Goal: Information Seeking & Learning: Learn about a topic

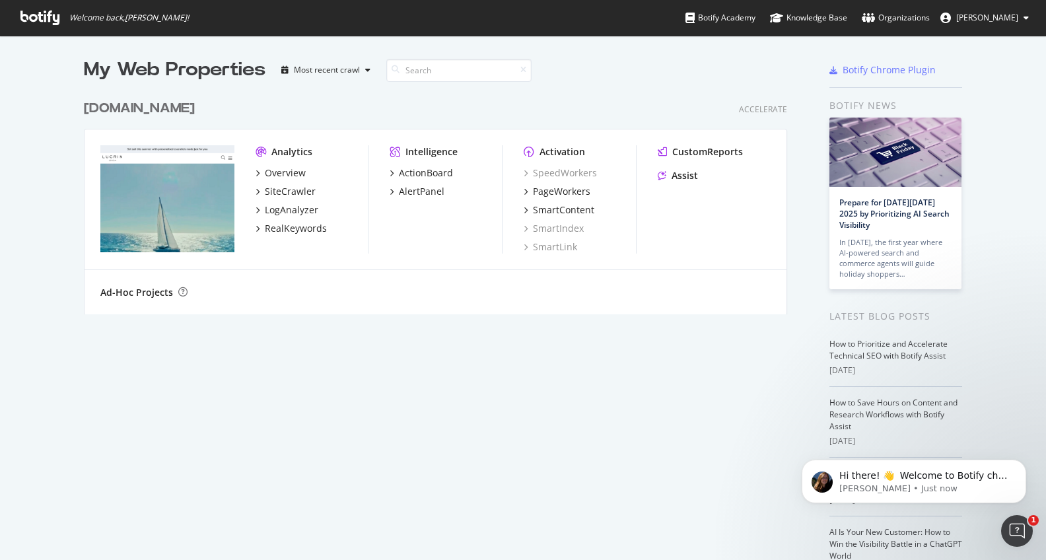
click at [1017, 16] on span "[PERSON_NAME]" at bounding box center [987, 17] width 62 height 11
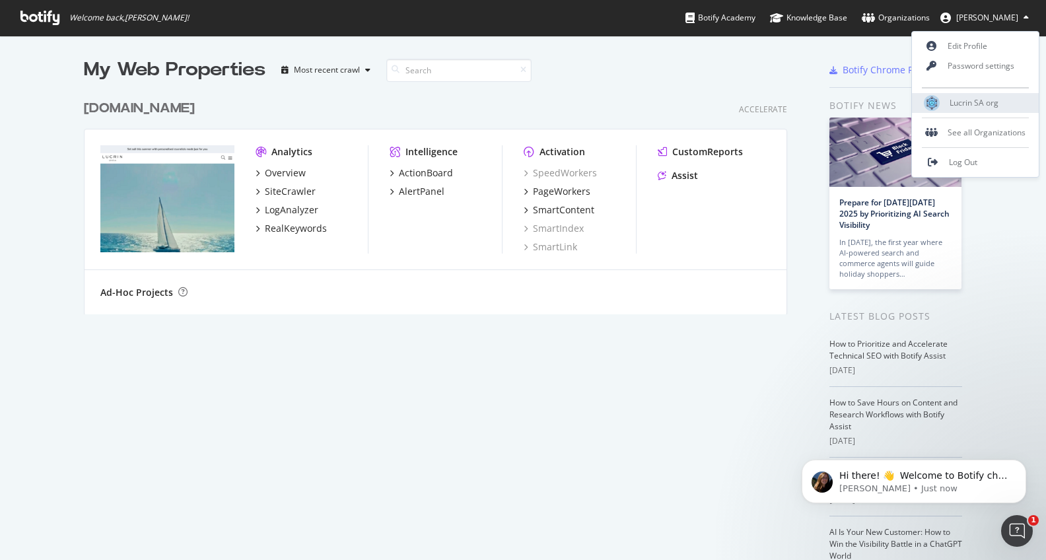
click at [980, 96] on div "Lucrin SA org" at bounding box center [975, 103] width 127 height 20
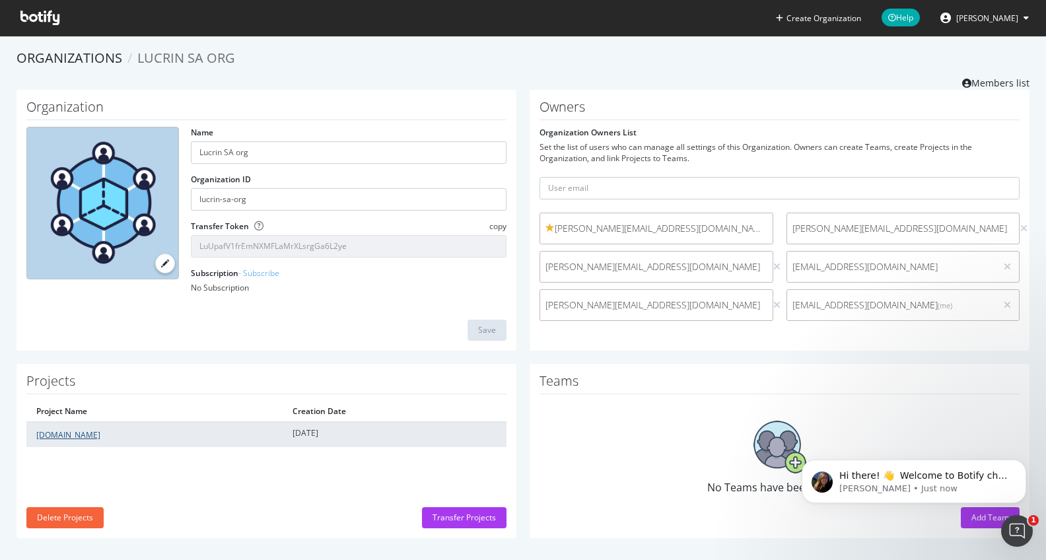
click at [68, 439] on link "[DOMAIN_NAME]" at bounding box center [68, 434] width 64 height 11
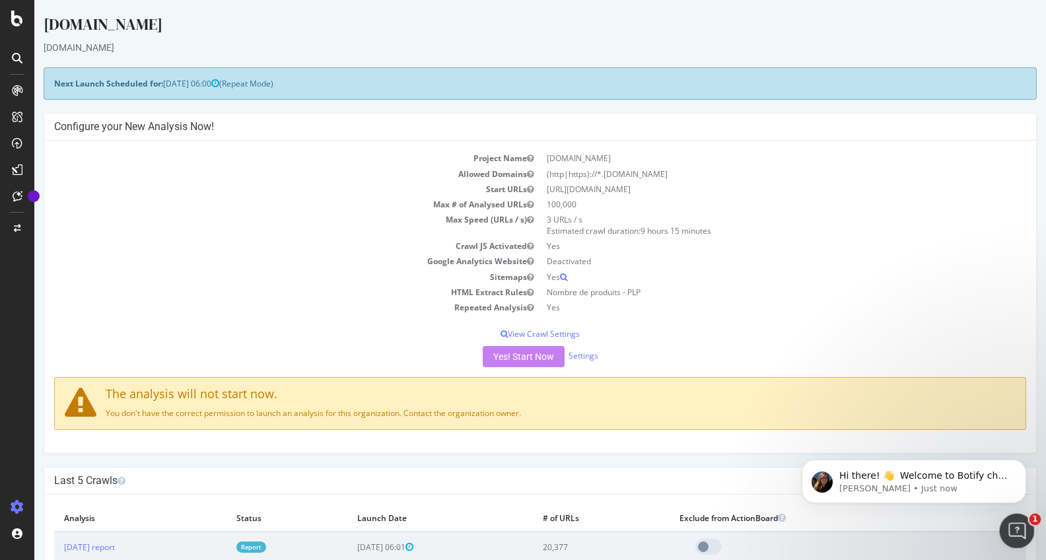
click at [1011, 536] on div "Open Intercom Messenger" at bounding box center [1015, 529] width 44 height 44
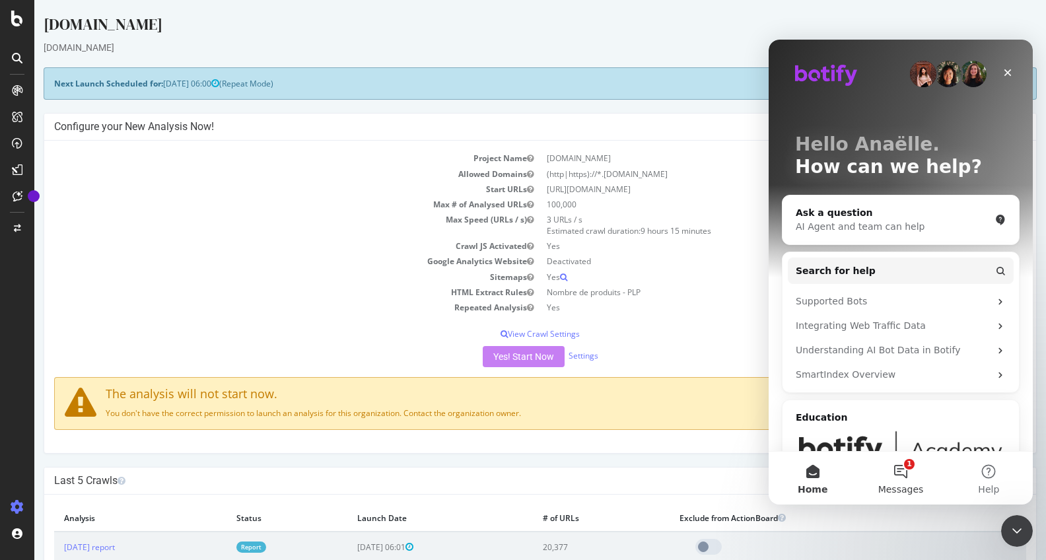
click at [910, 488] on span "Messages" at bounding box center [902, 489] width 46 height 9
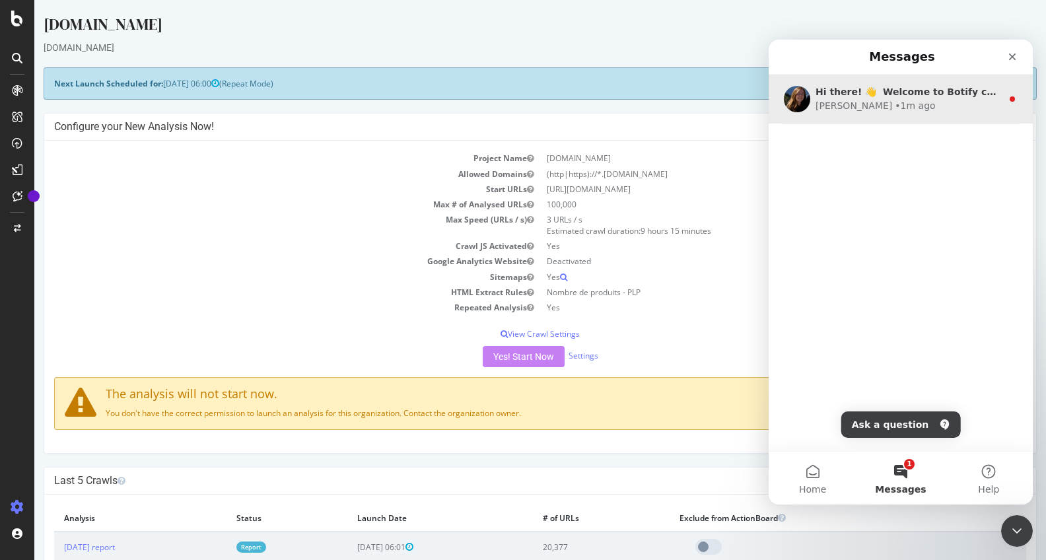
click at [943, 106] on div "Laura • 1m ago" at bounding box center [909, 106] width 186 height 14
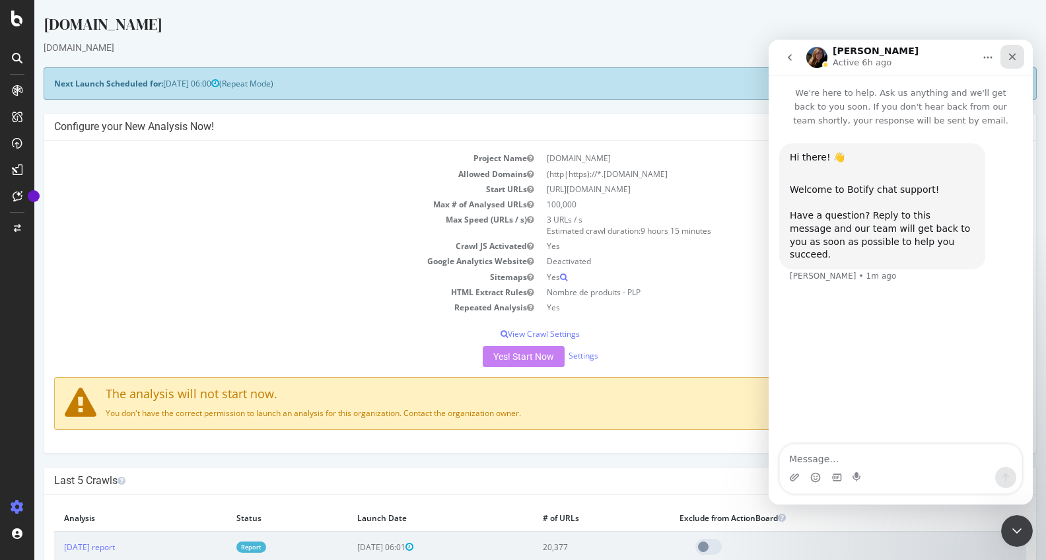
click at [1013, 61] on icon "Close" at bounding box center [1012, 57] width 11 height 11
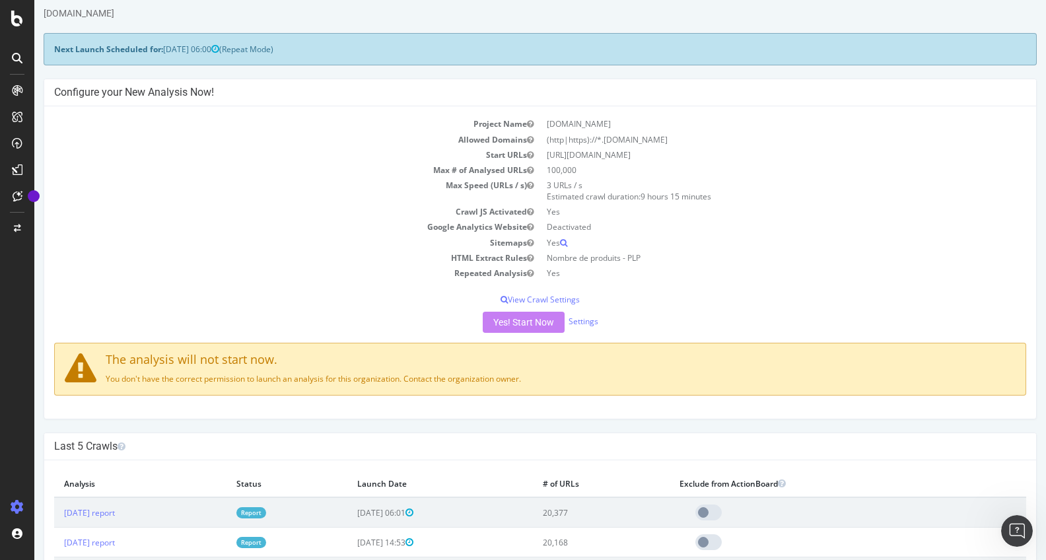
scroll to position [46, 0]
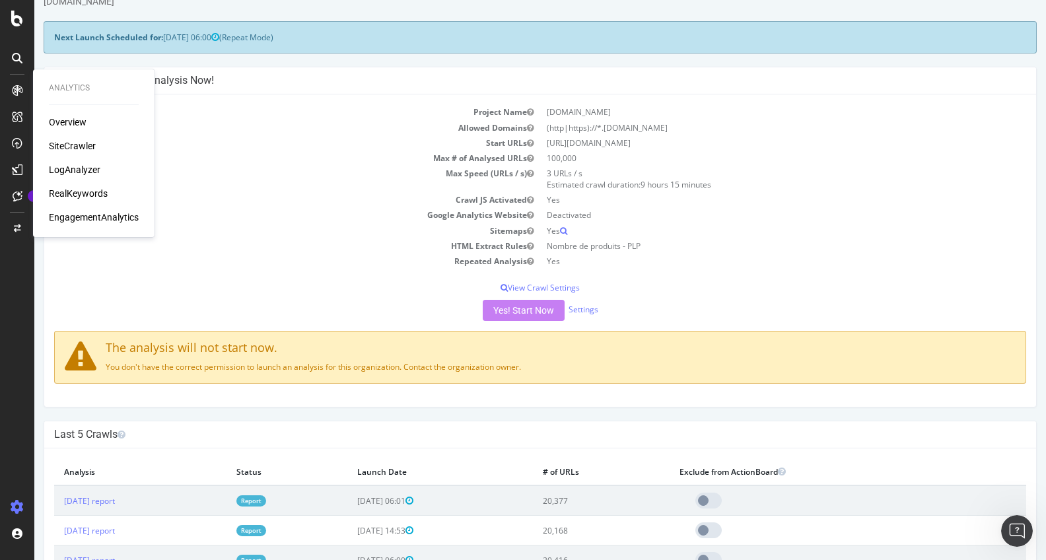
click at [75, 124] on div "Overview" at bounding box center [68, 122] width 38 height 13
